Goal: Register for event/course

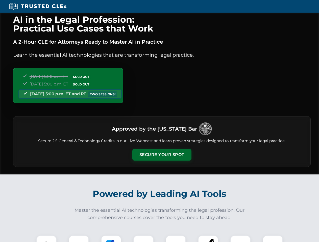
click at [162, 155] on button "Secure Your Spot" at bounding box center [161, 155] width 59 height 12
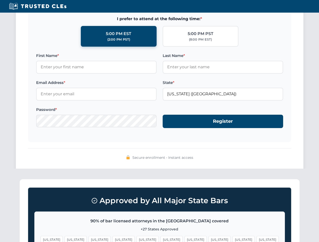
click at [233, 239] on span "[US_STATE]" at bounding box center [244, 239] width 22 height 7
